Goal: Task Accomplishment & Management: Use online tool/utility

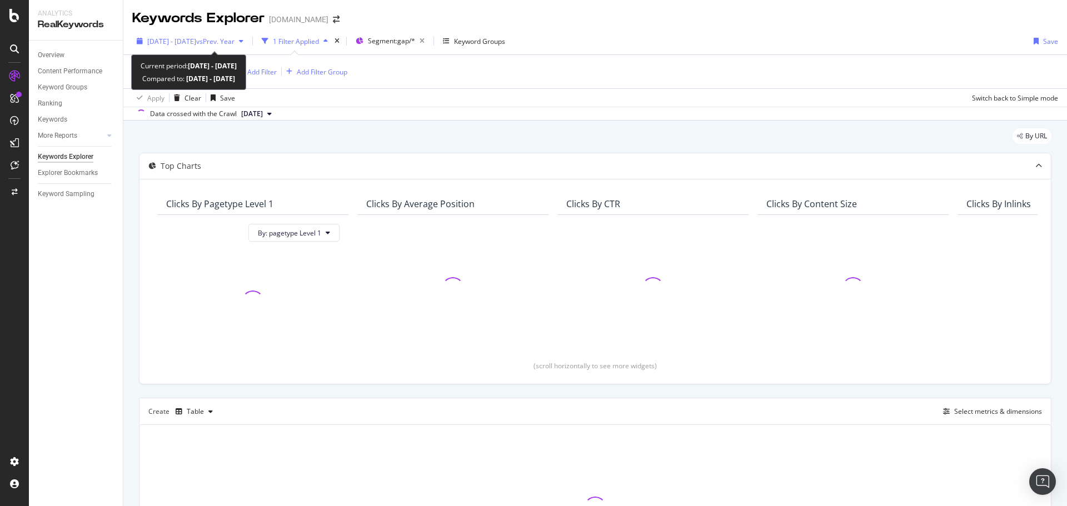
click at [196, 42] on span "[DATE] - [DATE]" at bounding box center [171, 41] width 49 height 9
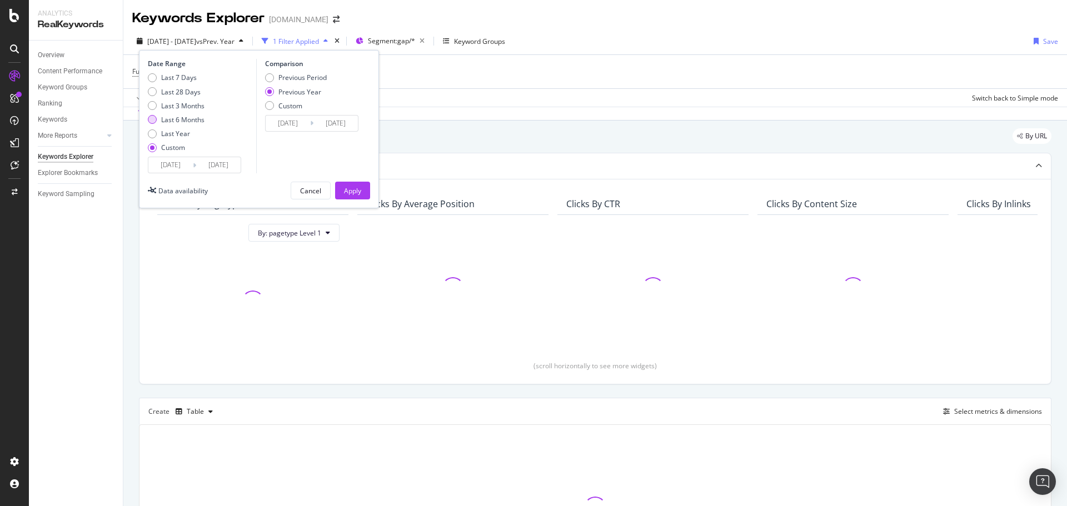
click at [182, 120] on div "Last 6 Months" at bounding box center [182, 119] width 43 height 9
type input "[DATE]"
click at [290, 96] on div "Previous Year" at bounding box center [299, 91] width 43 height 9
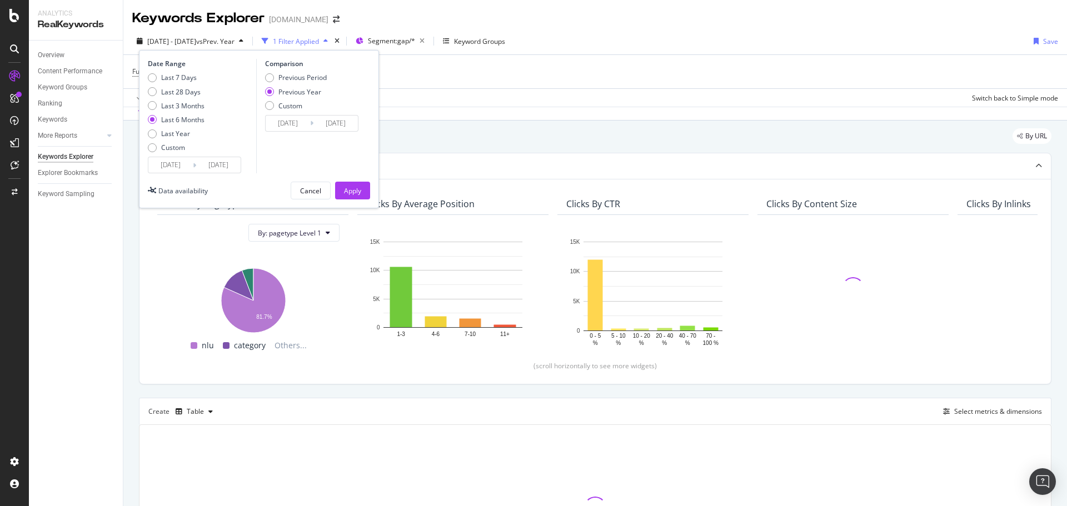
click at [345, 187] on div "Apply" at bounding box center [352, 190] width 17 height 9
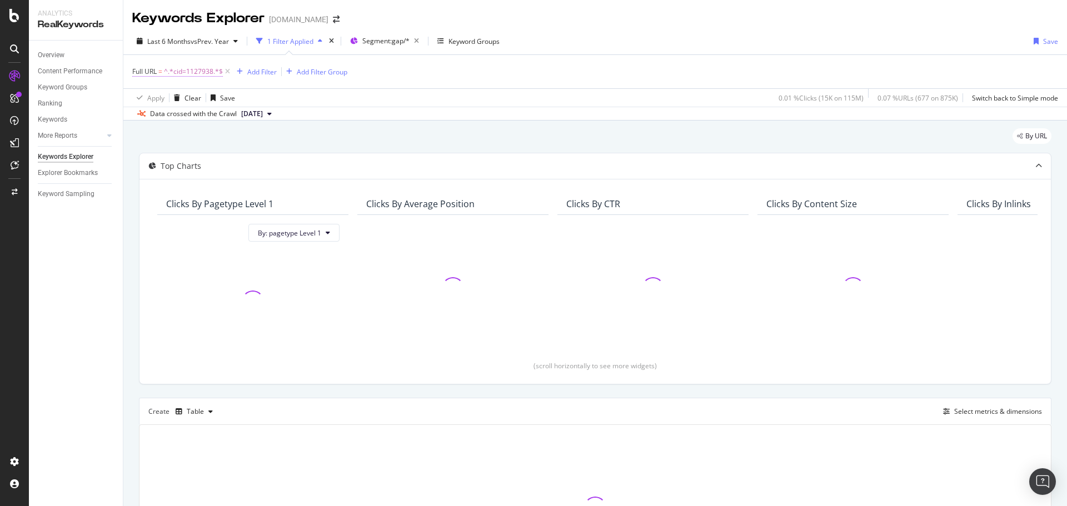
click at [197, 71] on span "^.*cid=1127938.*$" at bounding box center [193, 72] width 59 height 16
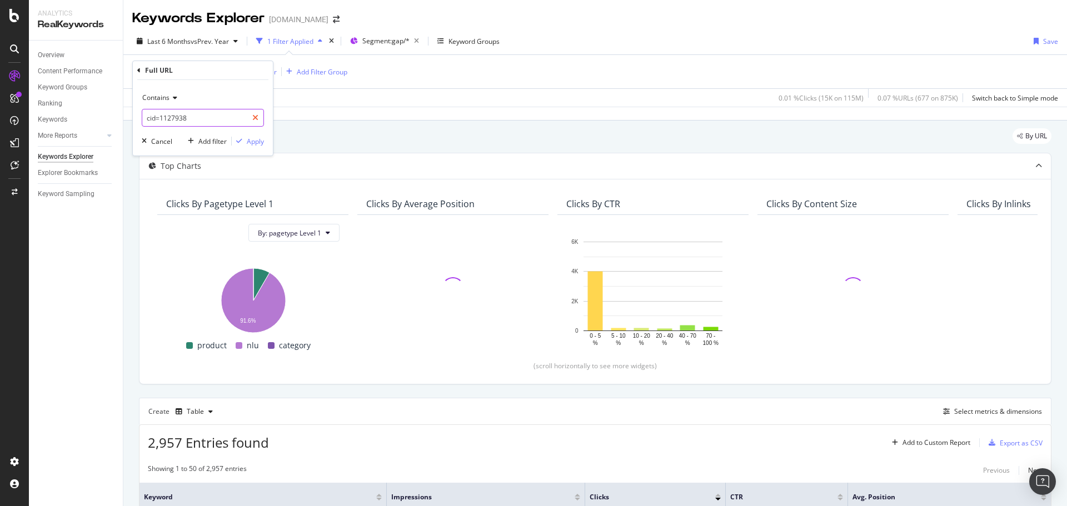
click at [257, 117] on icon at bounding box center [255, 118] width 6 height 8
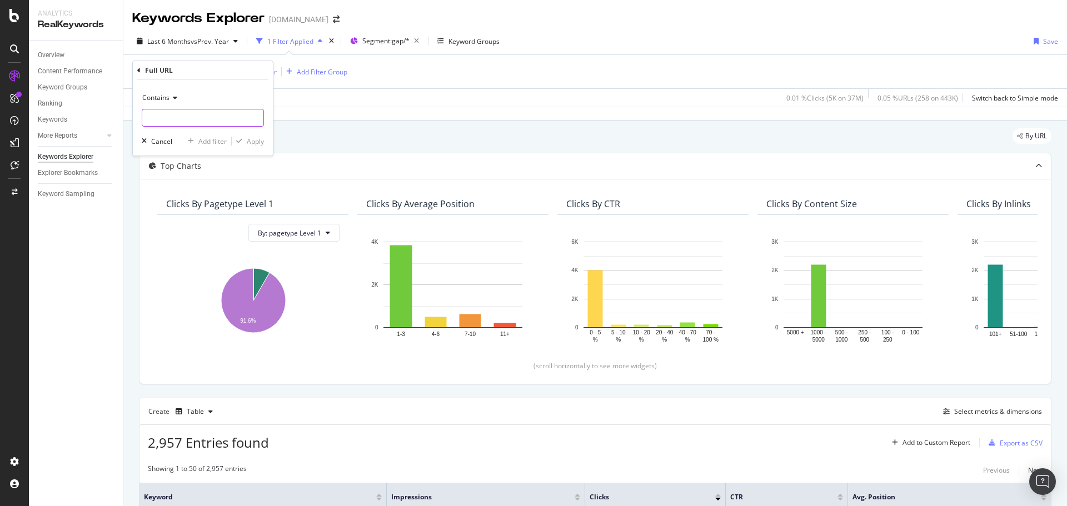
click at [387, 67] on div "Full URL = ^.*cid=1127938.*$ Add Filter Add Filter Group" at bounding box center [595, 71] width 926 height 33
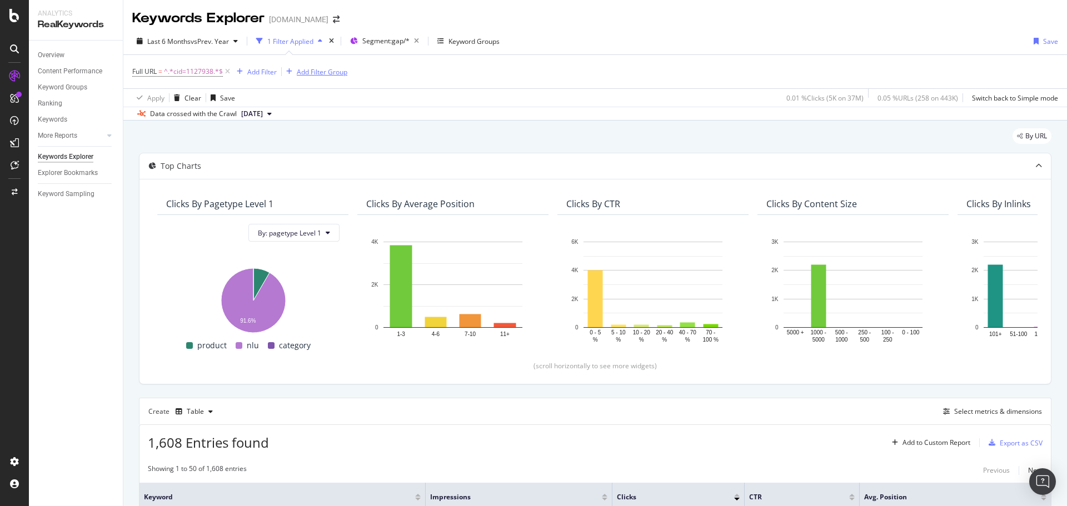
click at [226, 70] on icon at bounding box center [227, 71] width 9 height 11
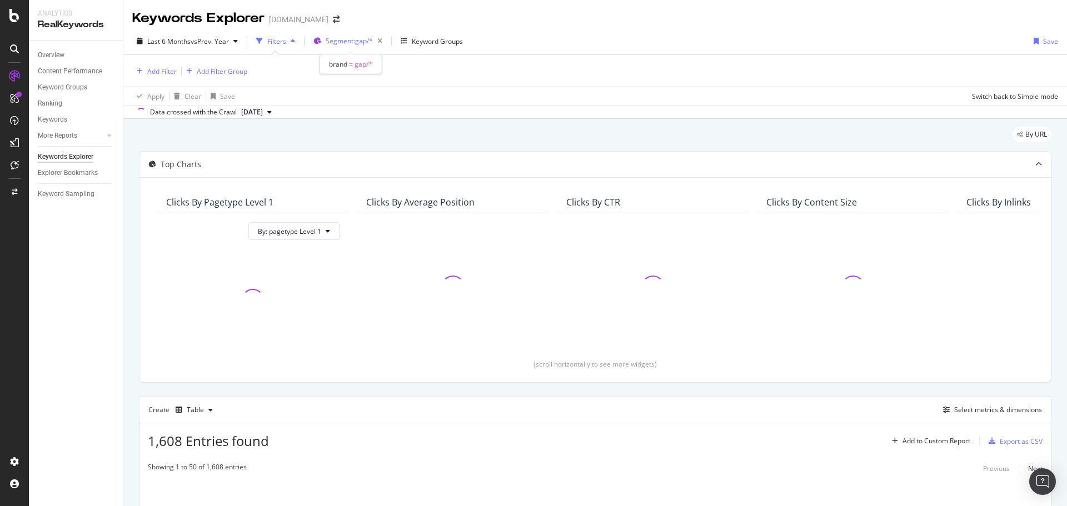
click at [361, 41] on span "Segment: gap/*" at bounding box center [349, 40] width 47 height 9
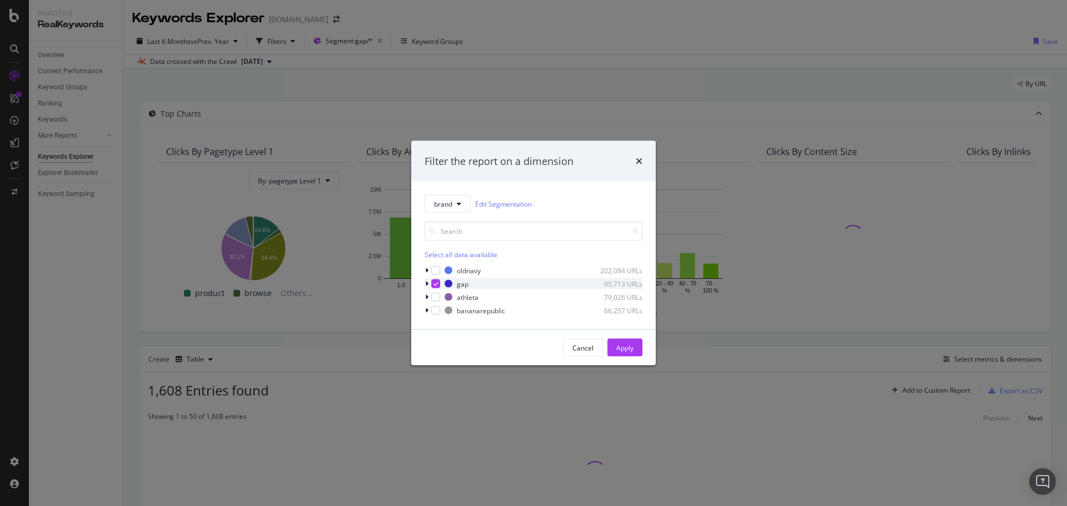
click at [426, 285] on icon "modal" at bounding box center [426, 284] width 3 height 7
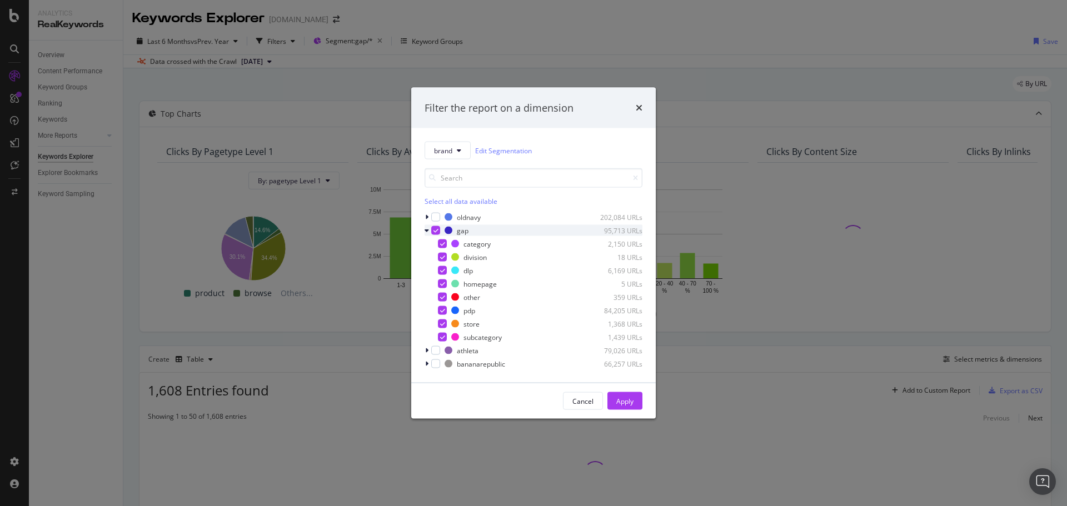
click at [435, 230] on icon "modal" at bounding box center [436, 231] width 5 height 6
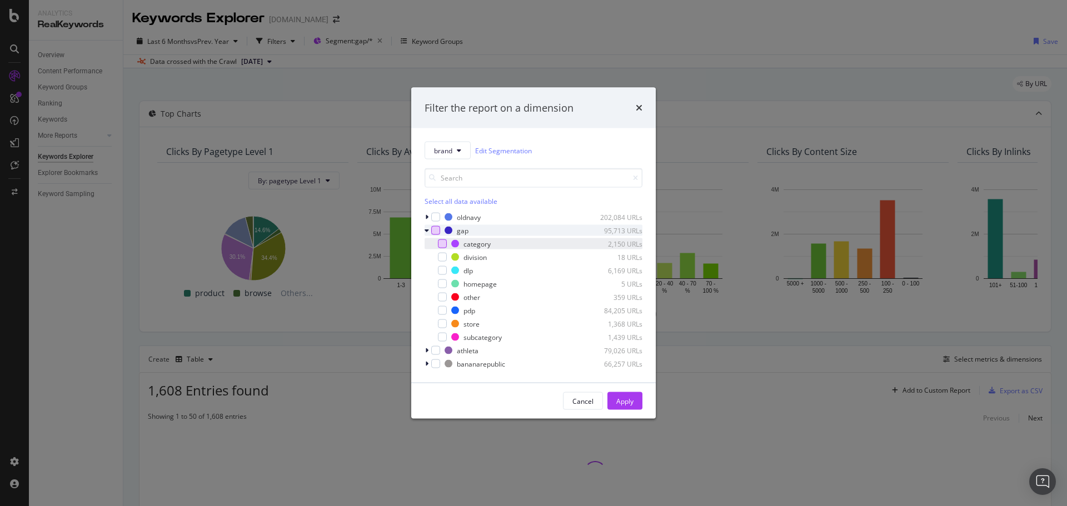
click at [445, 242] on div "modal" at bounding box center [442, 244] width 9 height 9
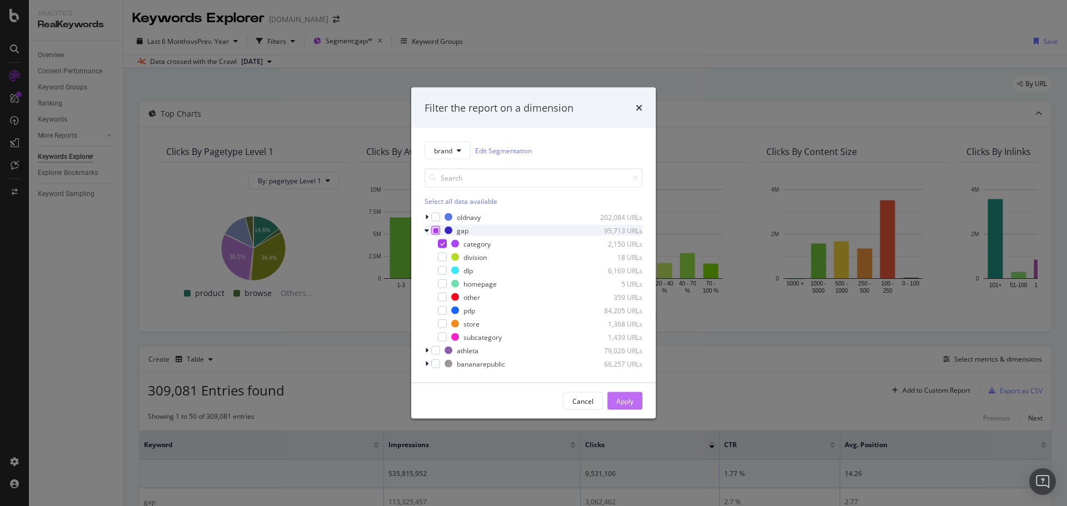
click at [618, 402] on div "Apply" at bounding box center [624, 400] width 17 height 9
